Goal: Use online tool/utility

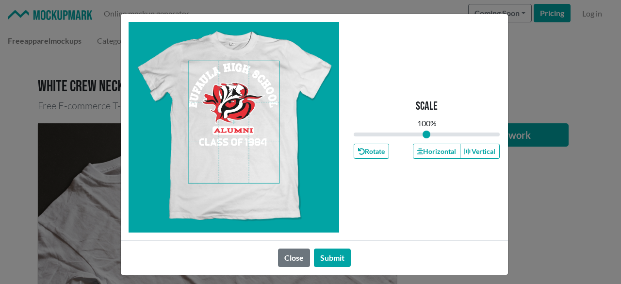
click at [227, 99] on span at bounding box center [233, 122] width 91 height 122
click at [435, 145] on button "Horizontal" at bounding box center [437, 151] width 48 height 15
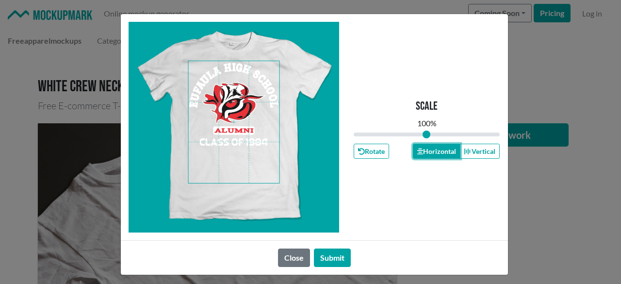
click at [435, 145] on button "Horizontal" at bounding box center [437, 151] width 48 height 15
click at [324, 259] on button "Submit" at bounding box center [332, 257] width 37 height 18
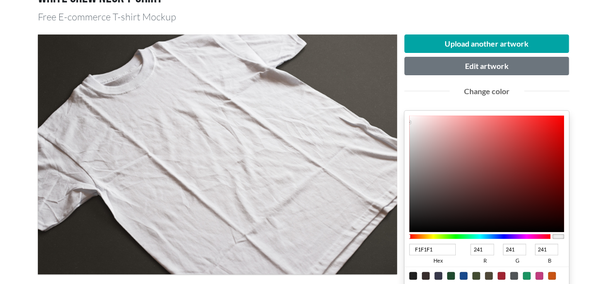
scroll to position [97, 0]
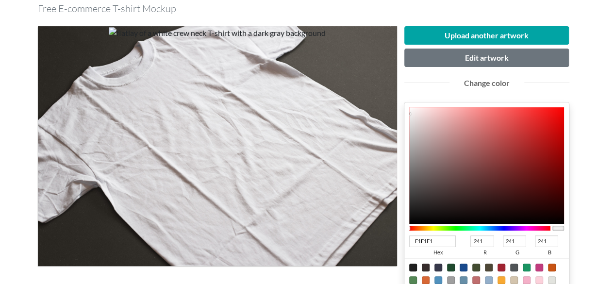
drag, startPoint x: 450, startPoint y: 237, endPoint x: 237, endPoint y: 240, distance: 213.1
click at [237, 241] on div "Upload another artwork Edit artwork Change color F1F1F1 hex 241 r 241 g 241 b 1…" at bounding box center [307, 221] width 539 height 406
type input "e71"
type input "238"
type input "119"
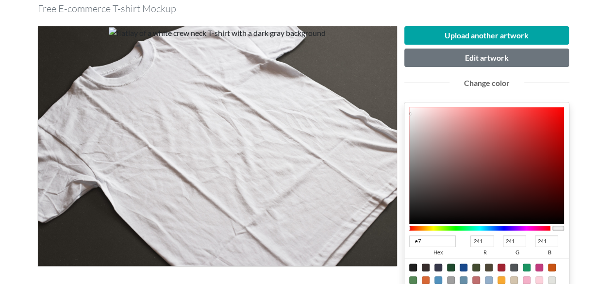
type input "17"
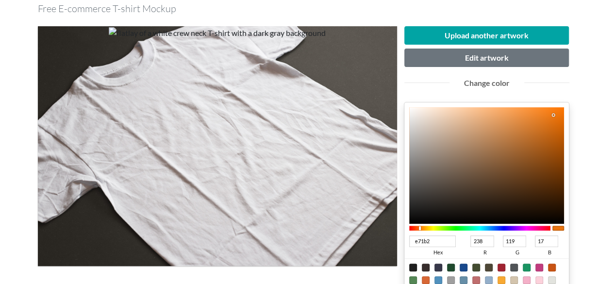
type input "e71b26"
type input "231"
type input "27"
type input "38"
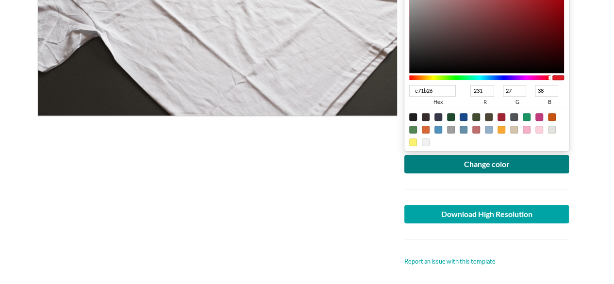
scroll to position [291, 0]
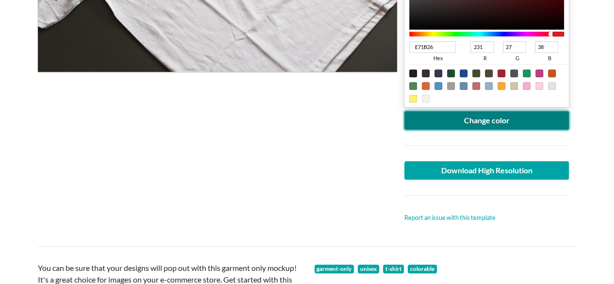
click at [520, 119] on button "Change color" at bounding box center [486, 120] width 165 height 18
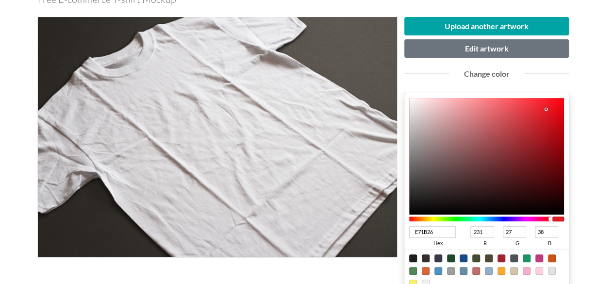
scroll to position [97, 0]
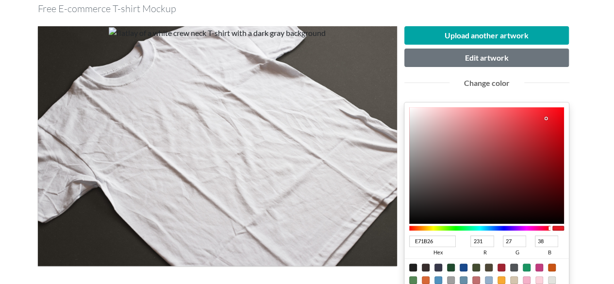
type input "D61B25"
type input "214"
type input "37"
click at [545, 125] on div at bounding box center [486, 165] width 155 height 116
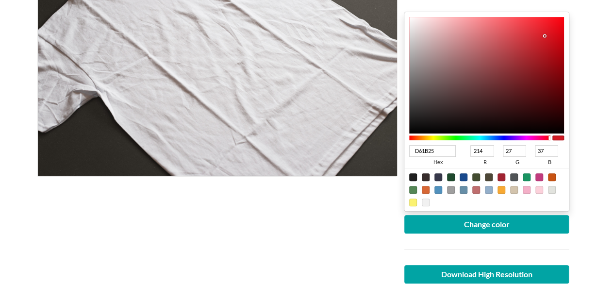
scroll to position [194, 0]
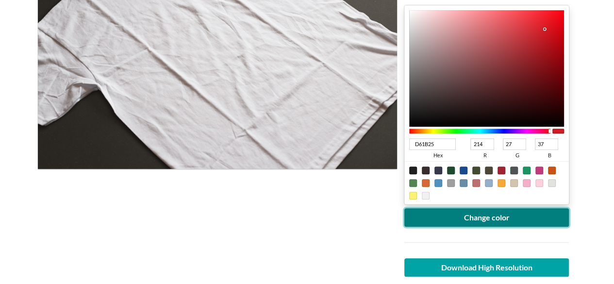
click at [524, 214] on button "Change color" at bounding box center [486, 217] width 165 height 18
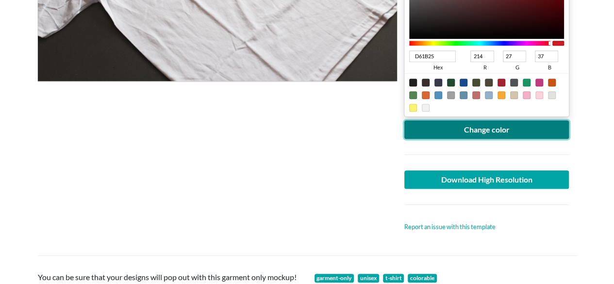
scroll to position [291, 0]
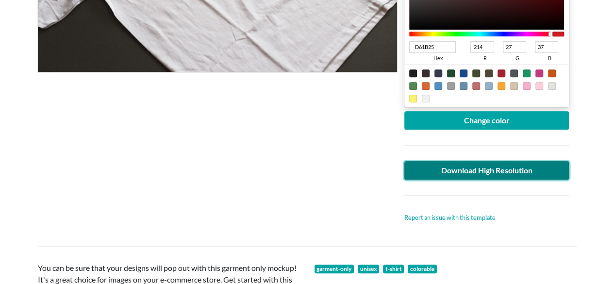
click at [501, 176] on link "Download High Resolution" at bounding box center [486, 170] width 165 height 18
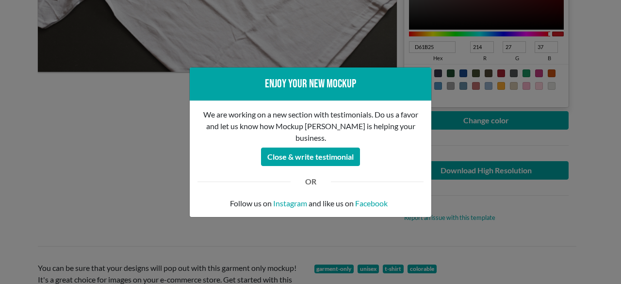
click at [165, 204] on div "Enjoy your new mockup We are working on a new section with testimonials. Do us …" at bounding box center [310, 142] width 621 height 284
